Goal: Transaction & Acquisition: Purchase product/service

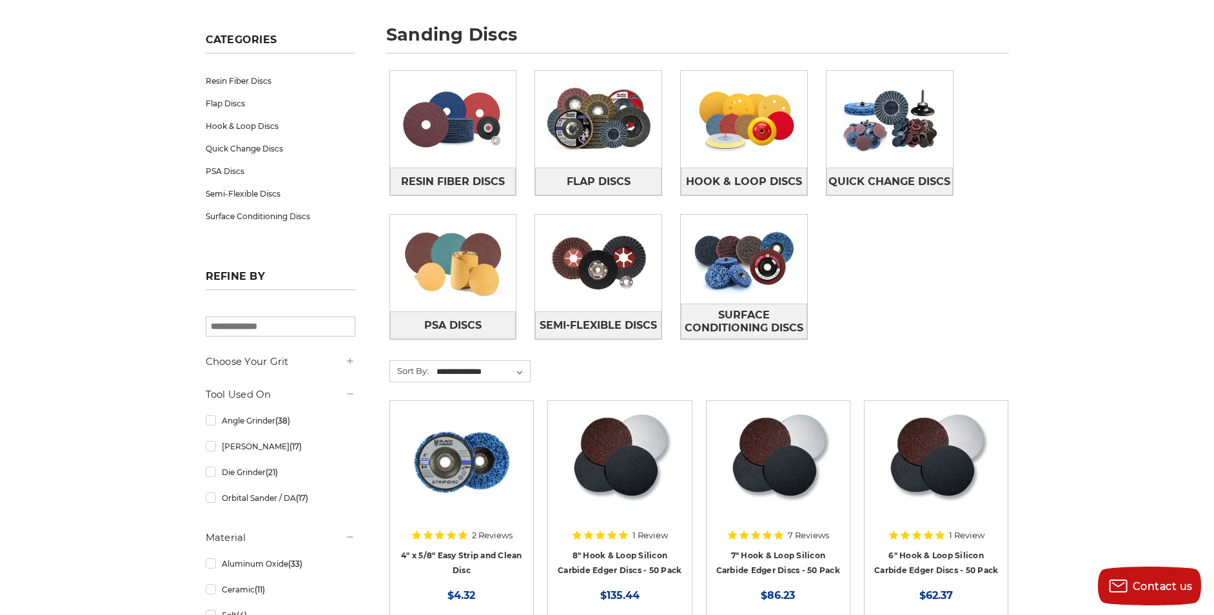
scroll to position [174, 0]
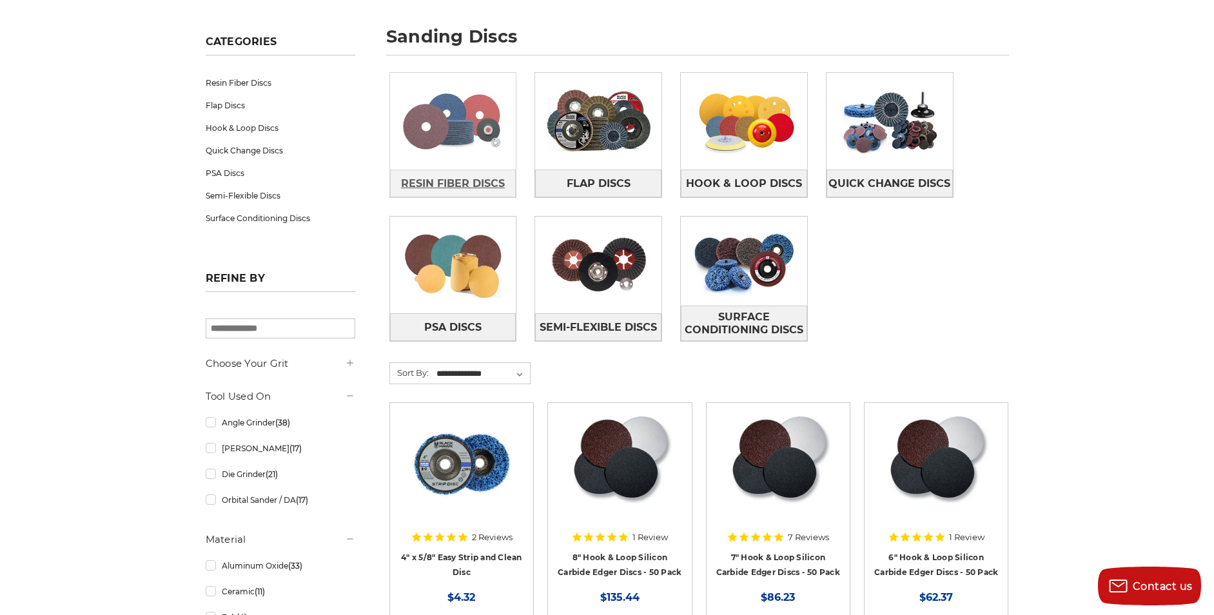
click at [429, 178] on span "Resin Fiber Discs" at bounding box center [453, 184] width 104 height 22
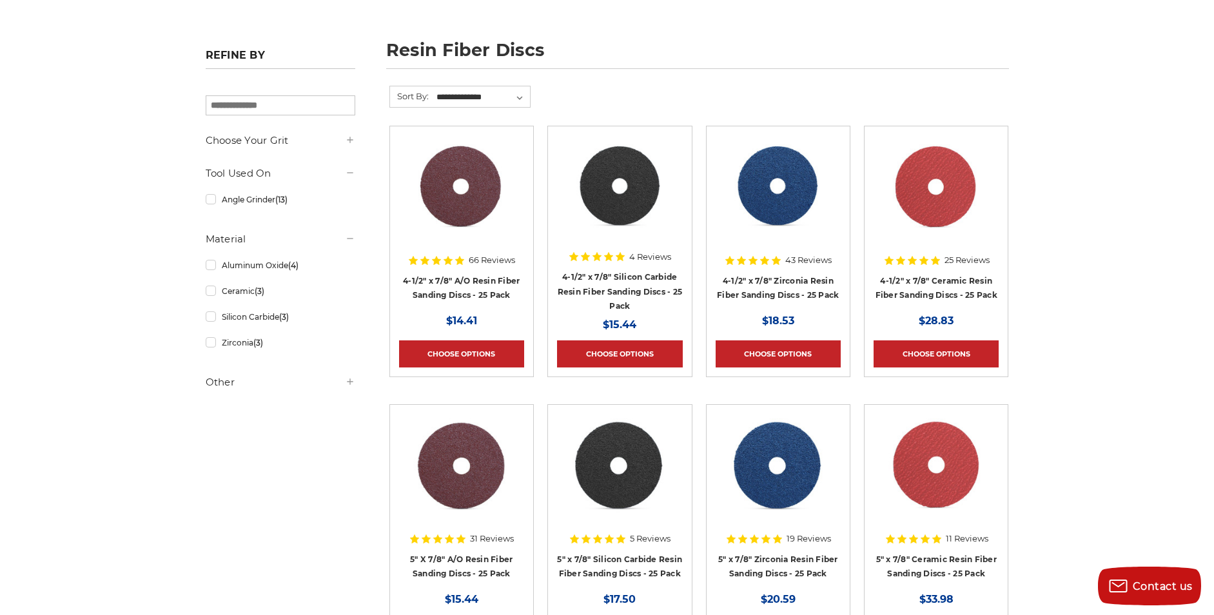
scroll to position [164, 0]
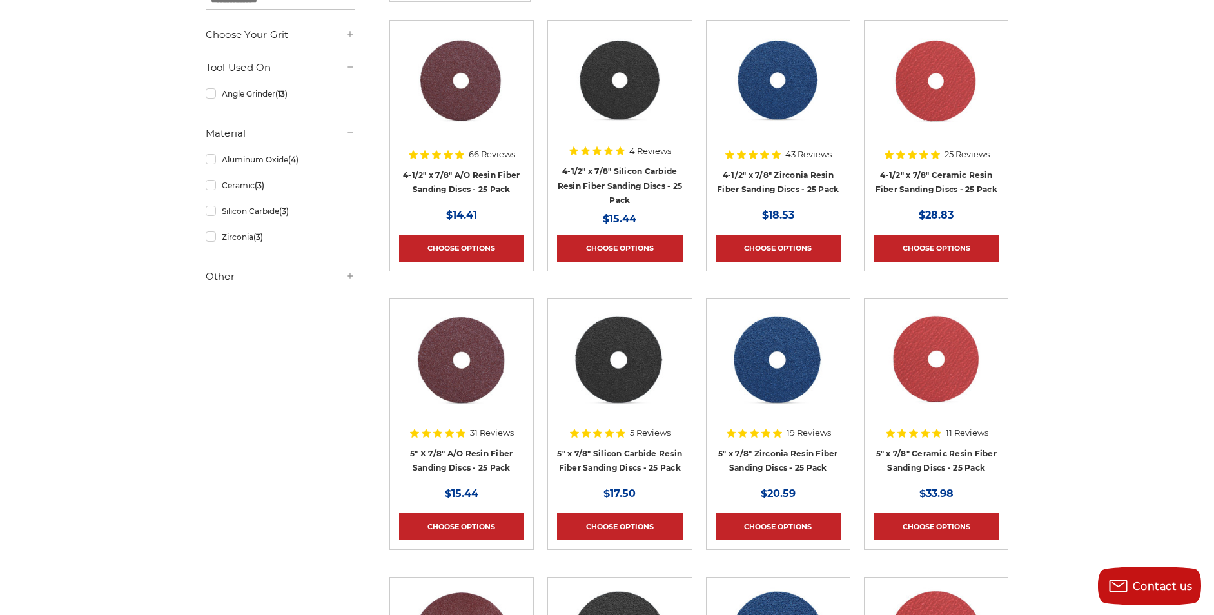
click at [785, 462] on h4 "5" x 7/8" Zirconia Resin Fiber Sanding Discs - 25 Pack" at bounding box center [778, 464] width 125 height 36
click at [772, 453] on link "5" x 7/8" Zirconia Resin Fiber Sanding Discs - 25 Pack" at bounding box center [778, 461] width 120 height 25
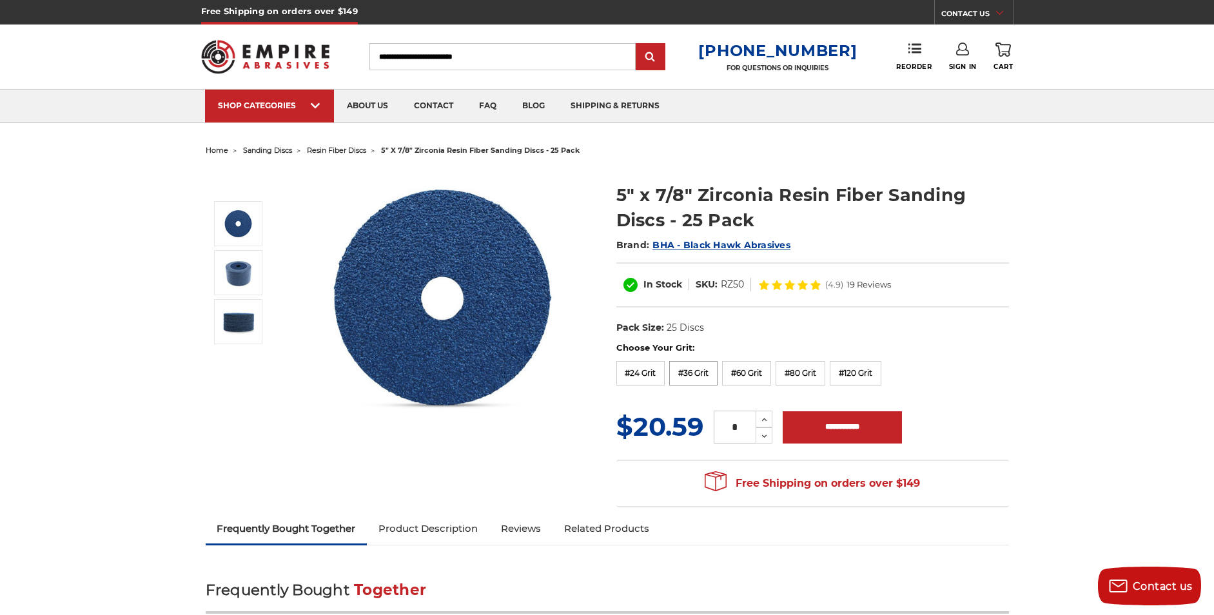
click at [692, 371] on label "#36 Grit" at bounding box center [693, 373] width 48 height 25
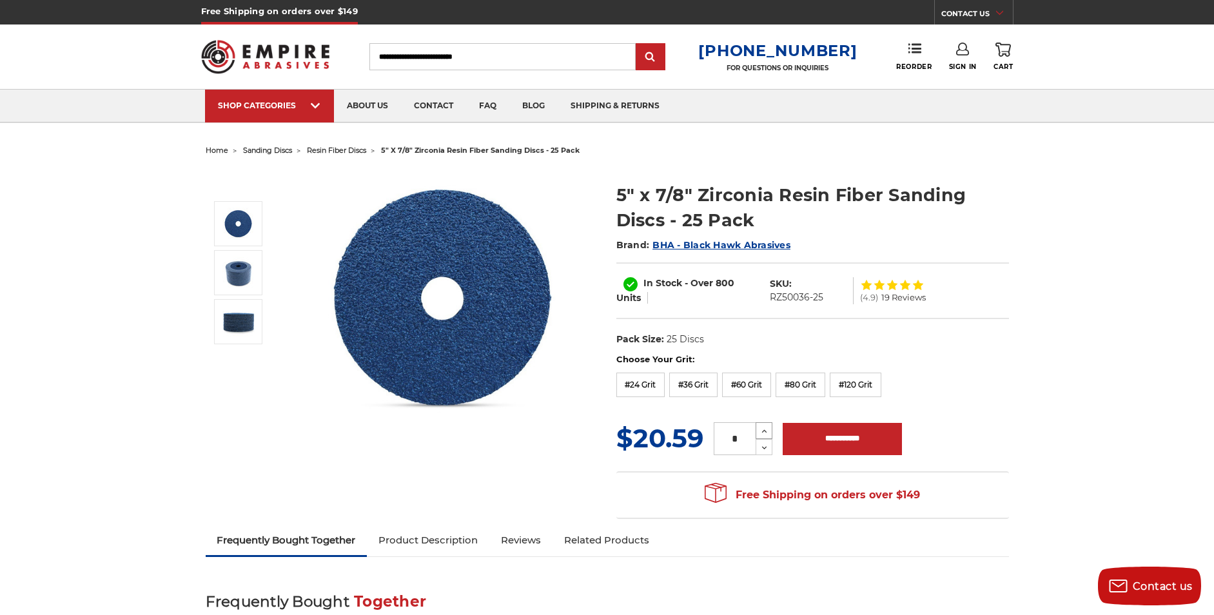
click at [763, 428] on icon at bounding box center [765, 432] width 10 height 12
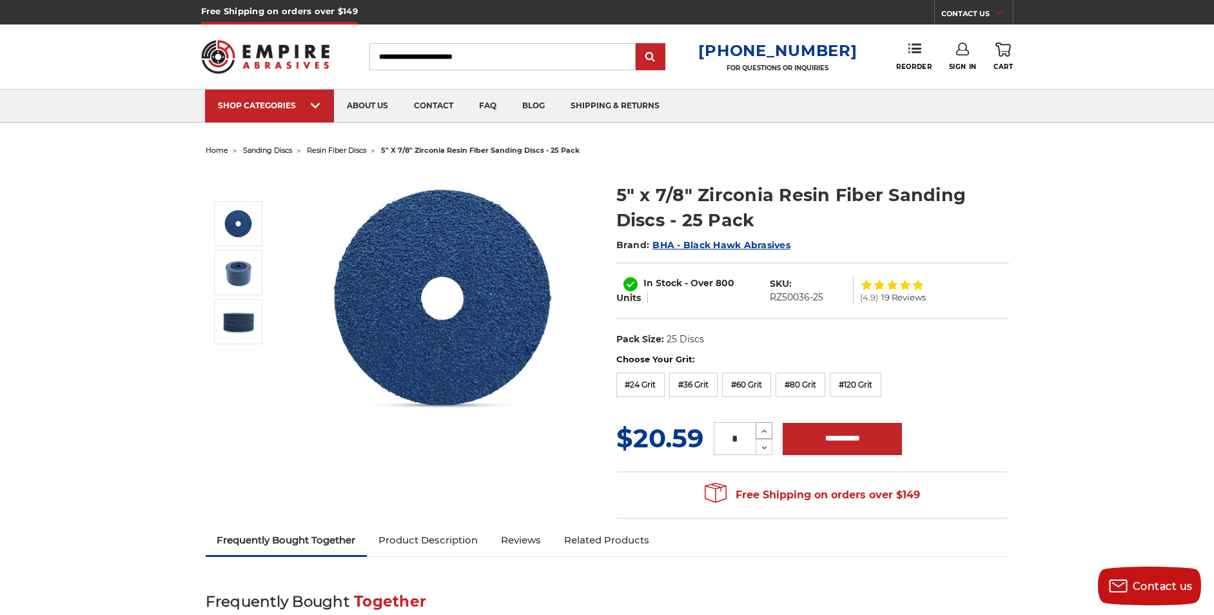
click at [763, 428] on icon at bounding box center [765, 432] width 10 height 12
type input "*"
click at [827, 432] on input "**********" at bounding box center [842, 439] width 119 height 32
type input "**********"
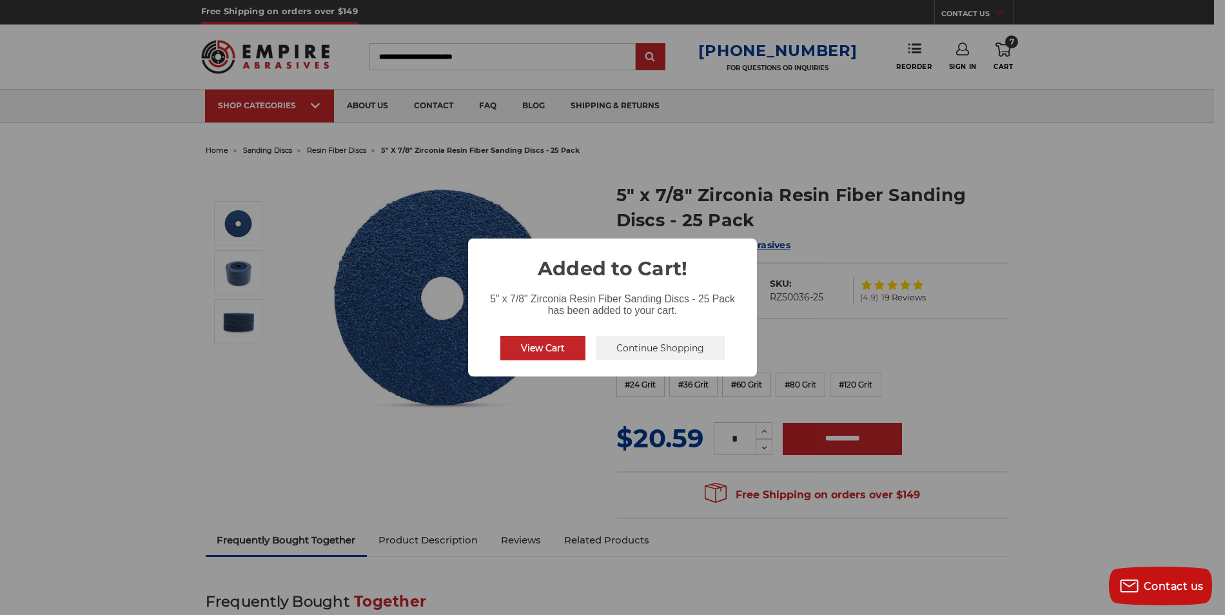
click at [529, 347] on button "View Cart" at bounding box center [542, 348] width 85 height 25
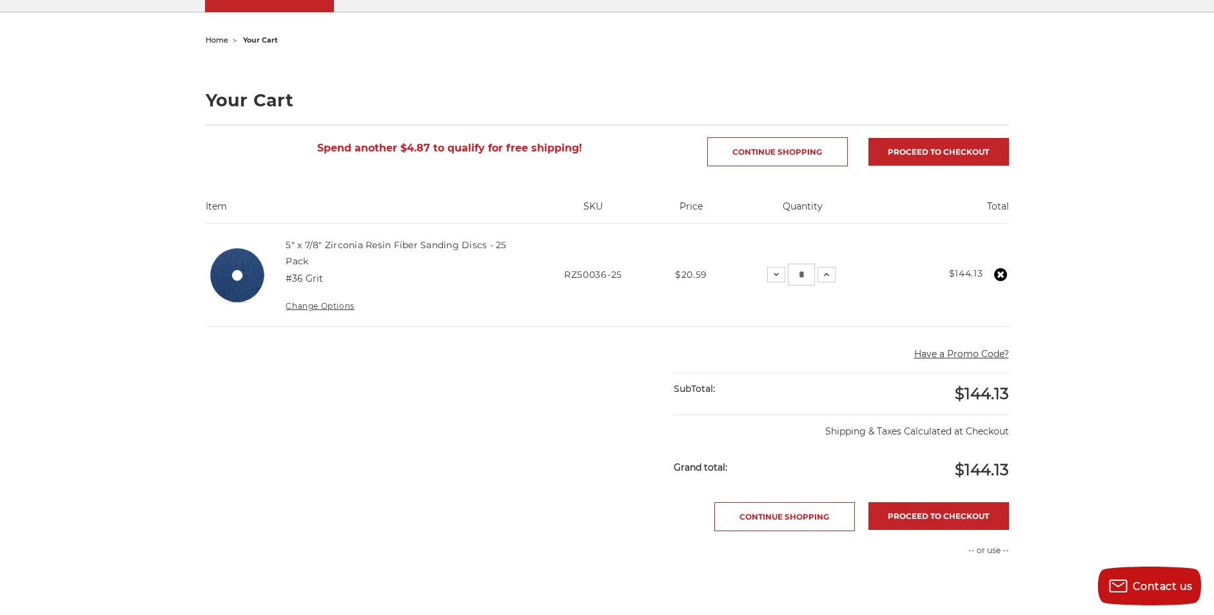
scroll to position [115, 0]
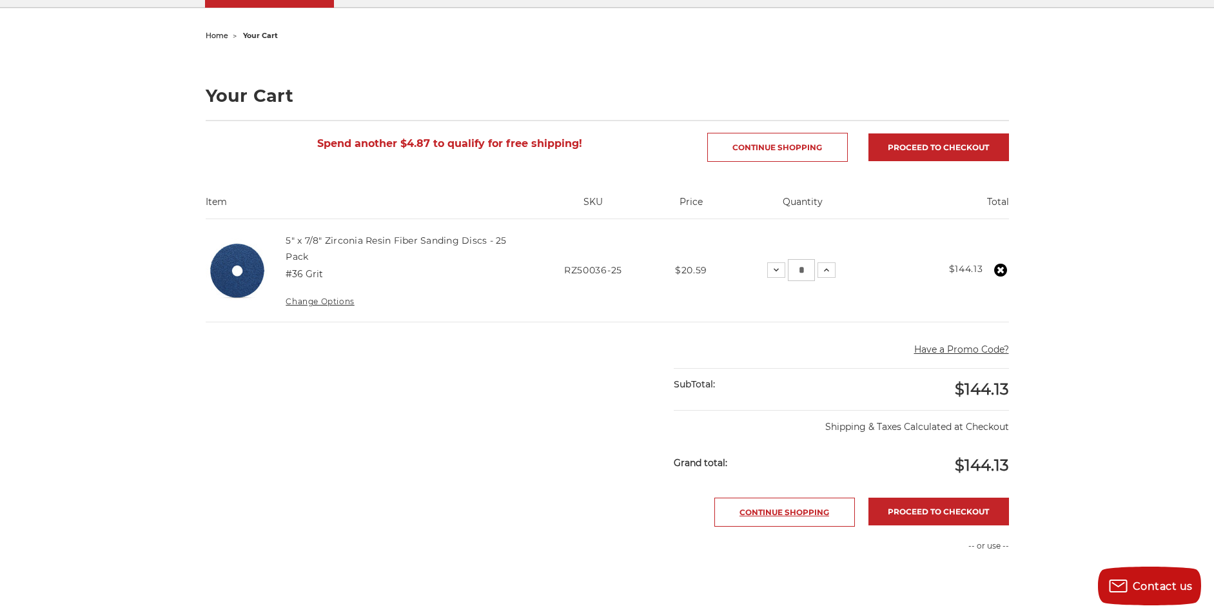
click at [779, 507] on link "Continue Shopping" at bounding box center [784, 512] width 141 height 29
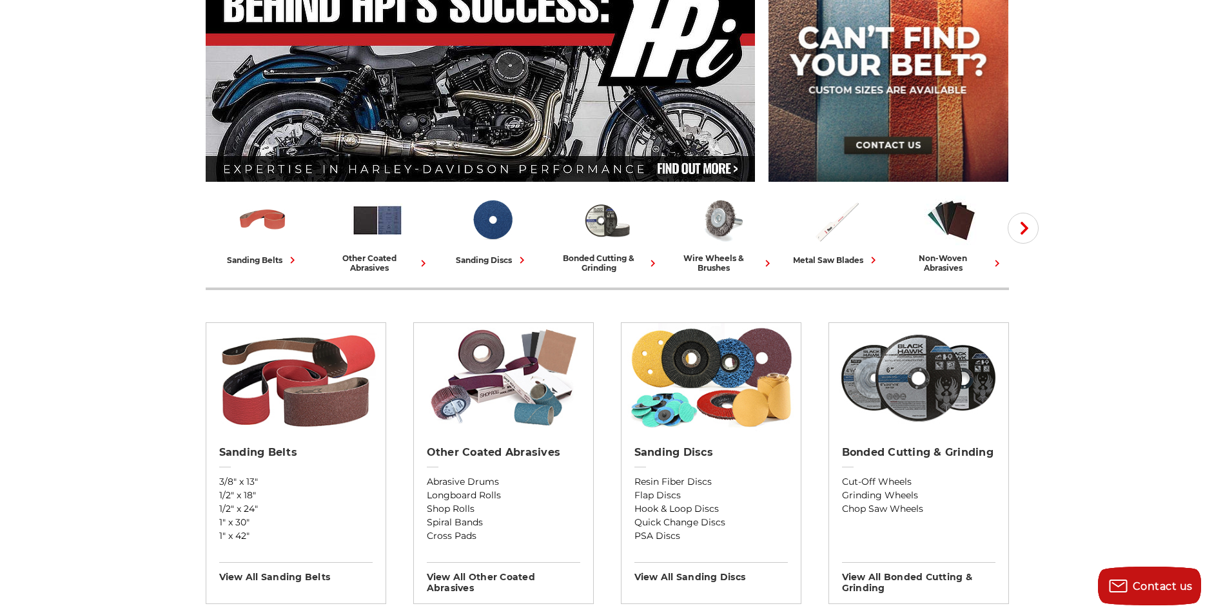
scroll to position [179, 0]
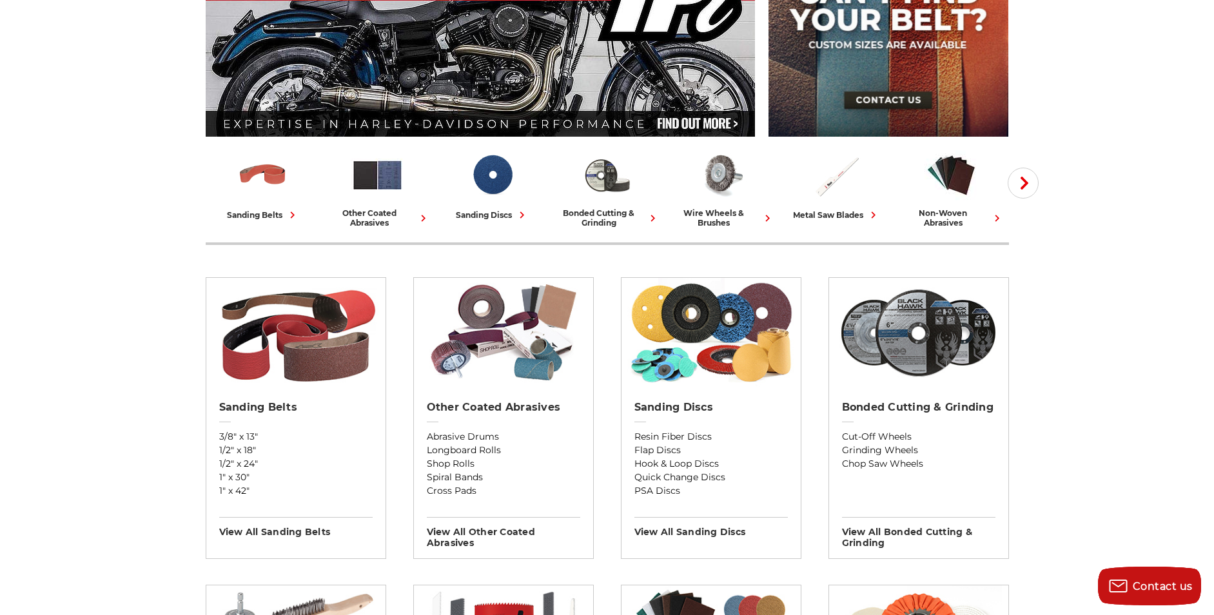
scroll to position [226, 0]
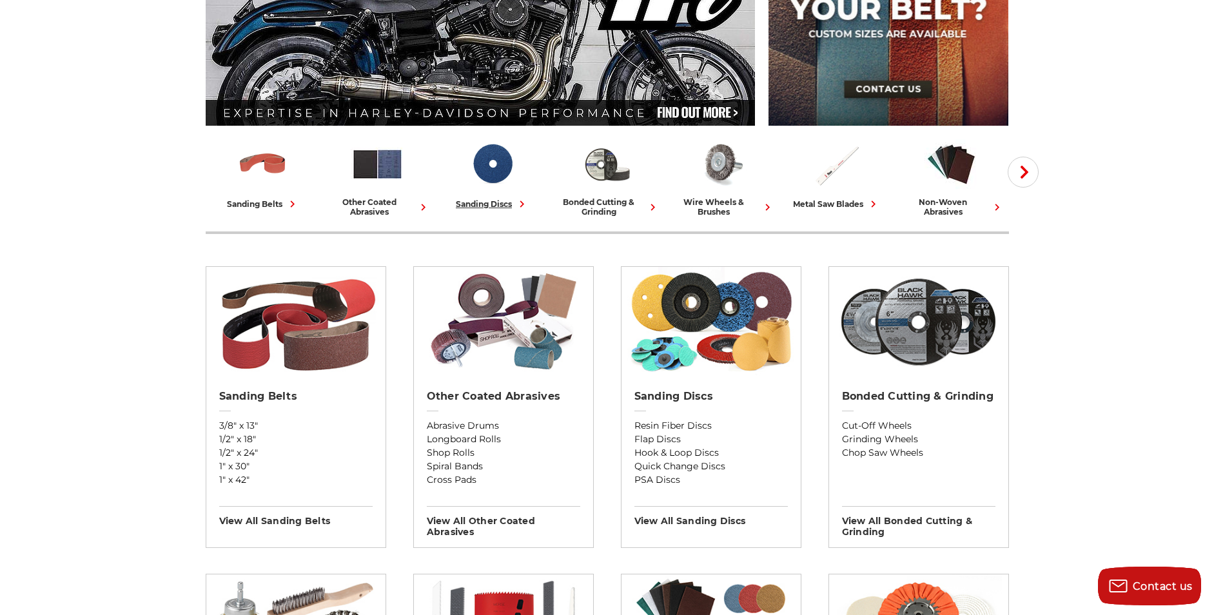
click at [487, 201] on div "sanding discs" at bounding box center [492, 204] width 73 height 14
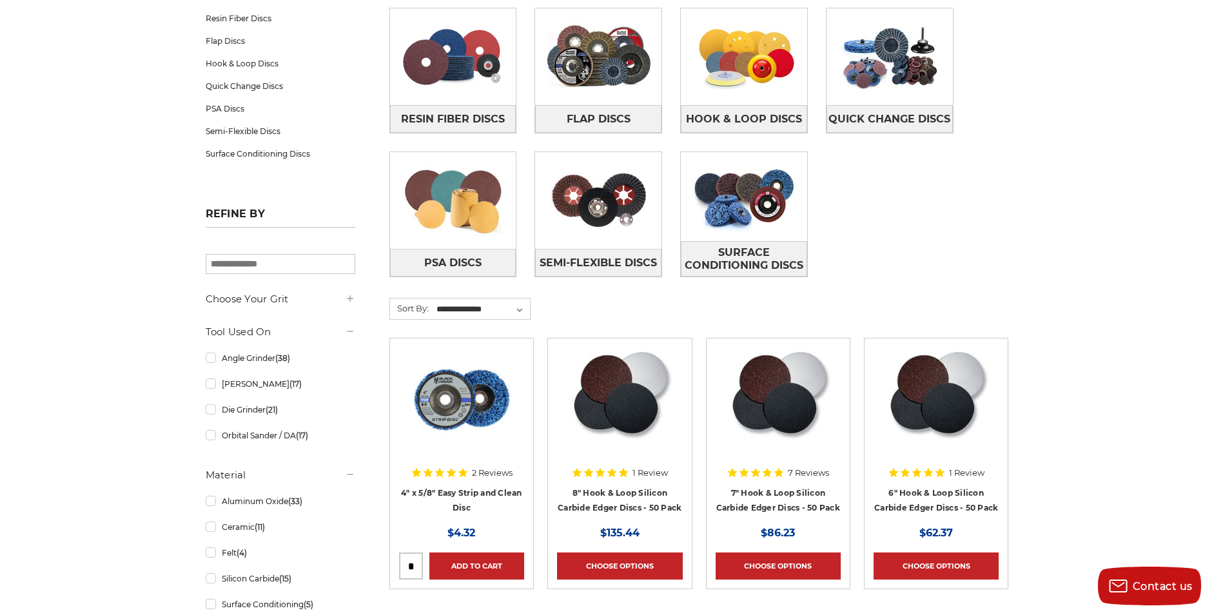
scroll to position [231, 0]
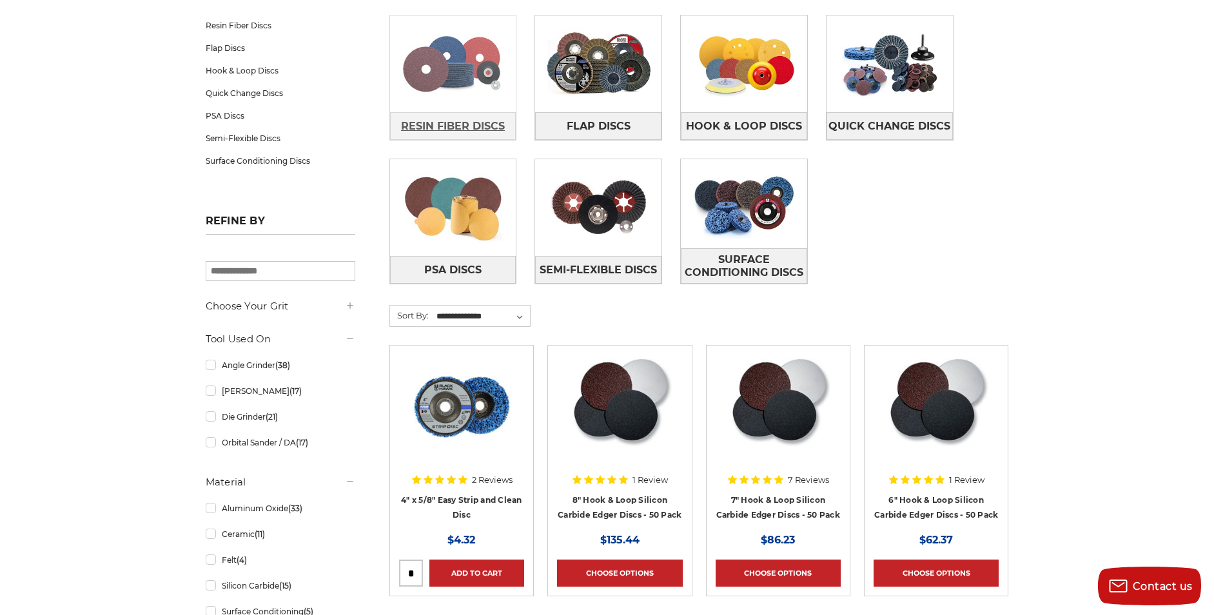
click at [455, 114] on link "Resin Fiber Discs" at bounding box center [453, 126] width 126 height 28
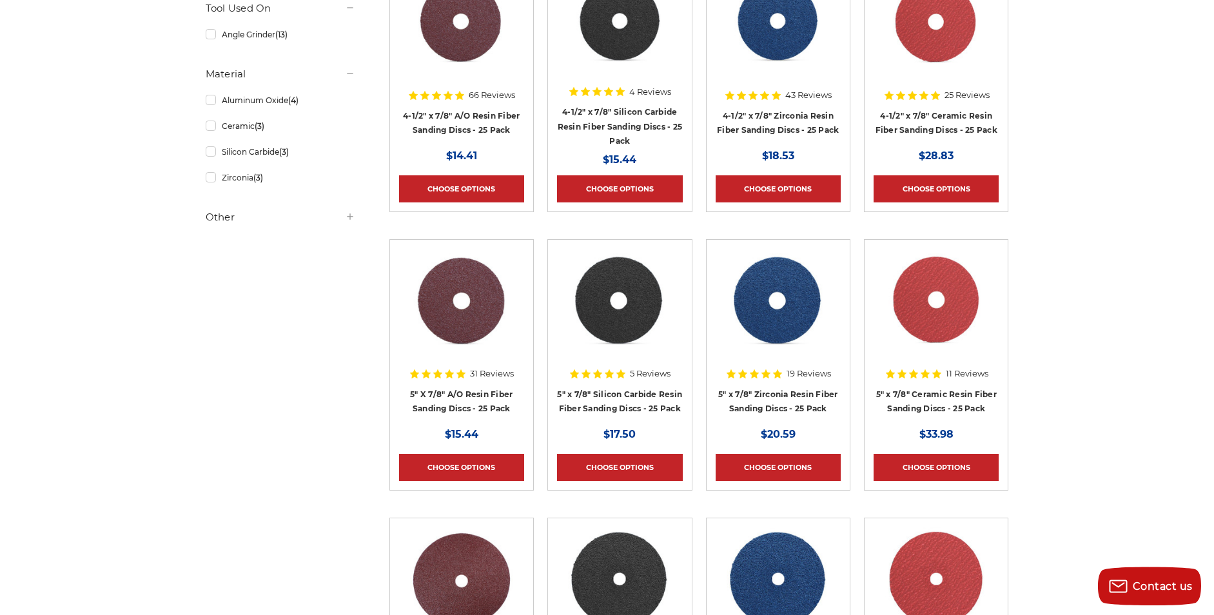
scroll to position [326, 0]
click at [778, 395] on link "5" x 7/8" Zirconia Resin Fiber Sanding Discs - 25 Pack" at bounding box center [778, 401] width 120 height 25
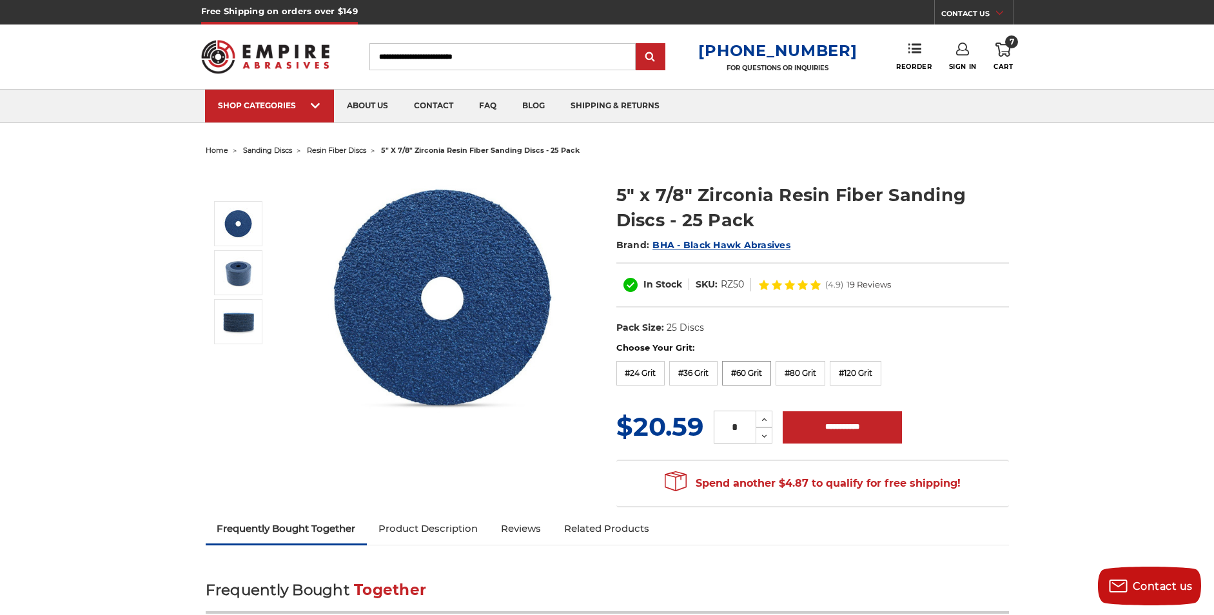
click at [764, 371] on label "#60 Grit" at bounding box center [746, 373] width 49 height 25
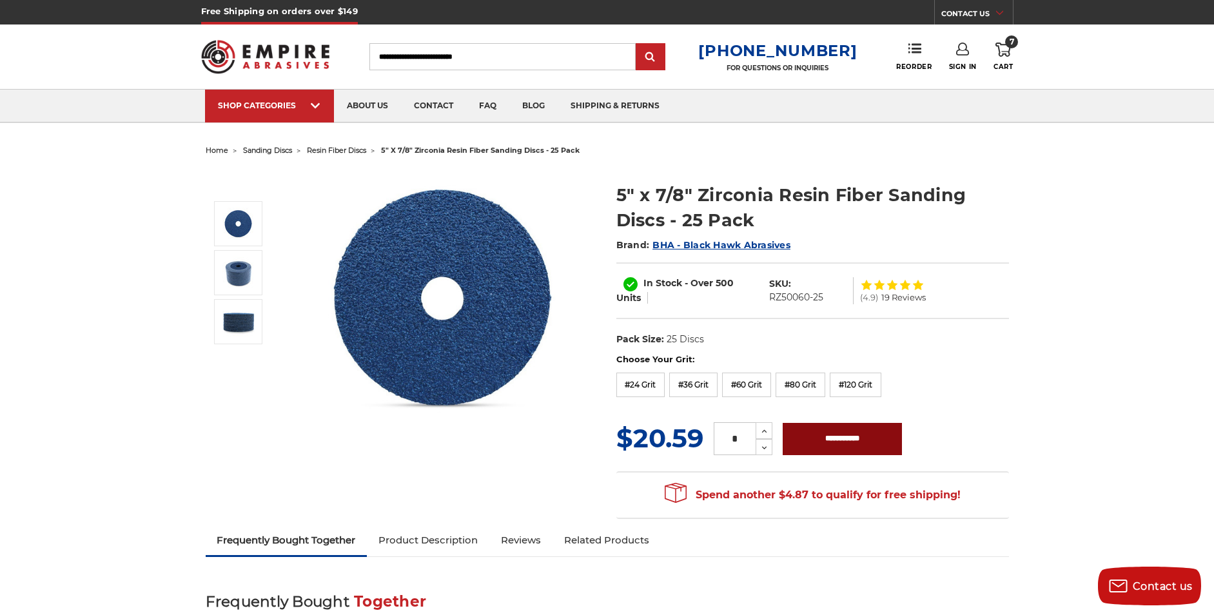
click at [824, 442] on input "**********" at bounding box center [842, 439] width 119 height 32
type input "**********"
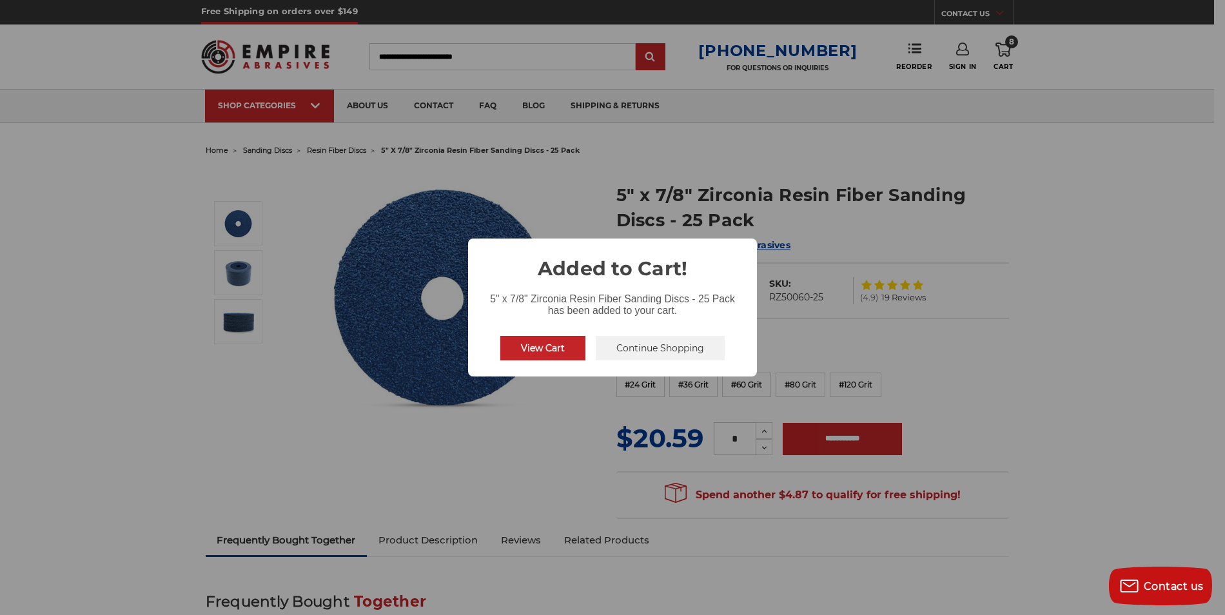
click at [535, 347] on button "View Cart" at bounding box center [542, 348] width 85 height 25
